Goal: Find specific page/section: Find specific page/section

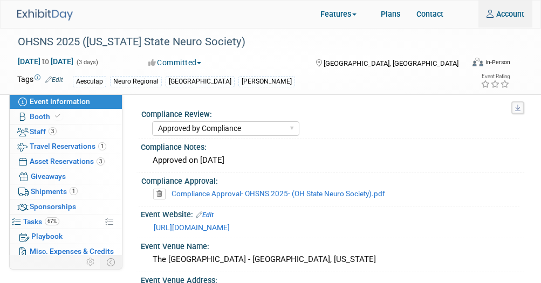
select select "Approved by Compliance"
select select "Neuro"
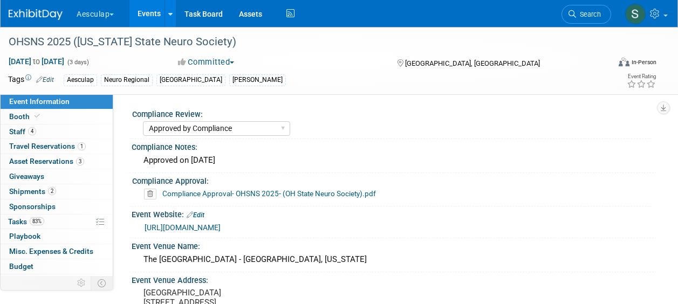
select select "Approved by Compliance"
select select "Neuro"
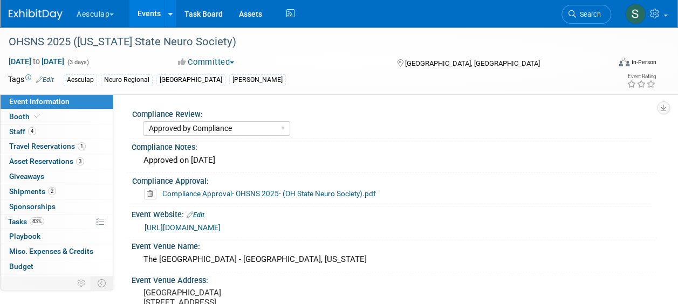
click at [149, 13] on link "Events" at bounding box center [149, 13] width 39 height 27
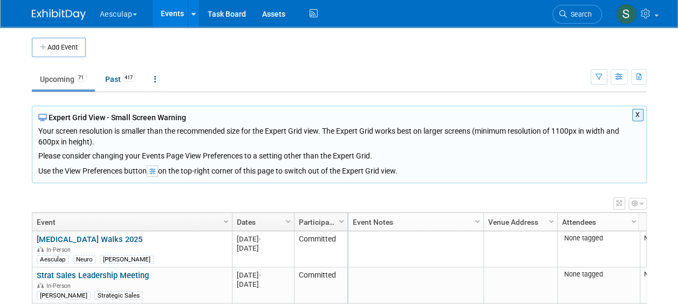
click at [635, 111] on button "X" at bounding box center [637, 115] width 11 height 12
